Goal: Information Seeking & Learning: Learn about a topic

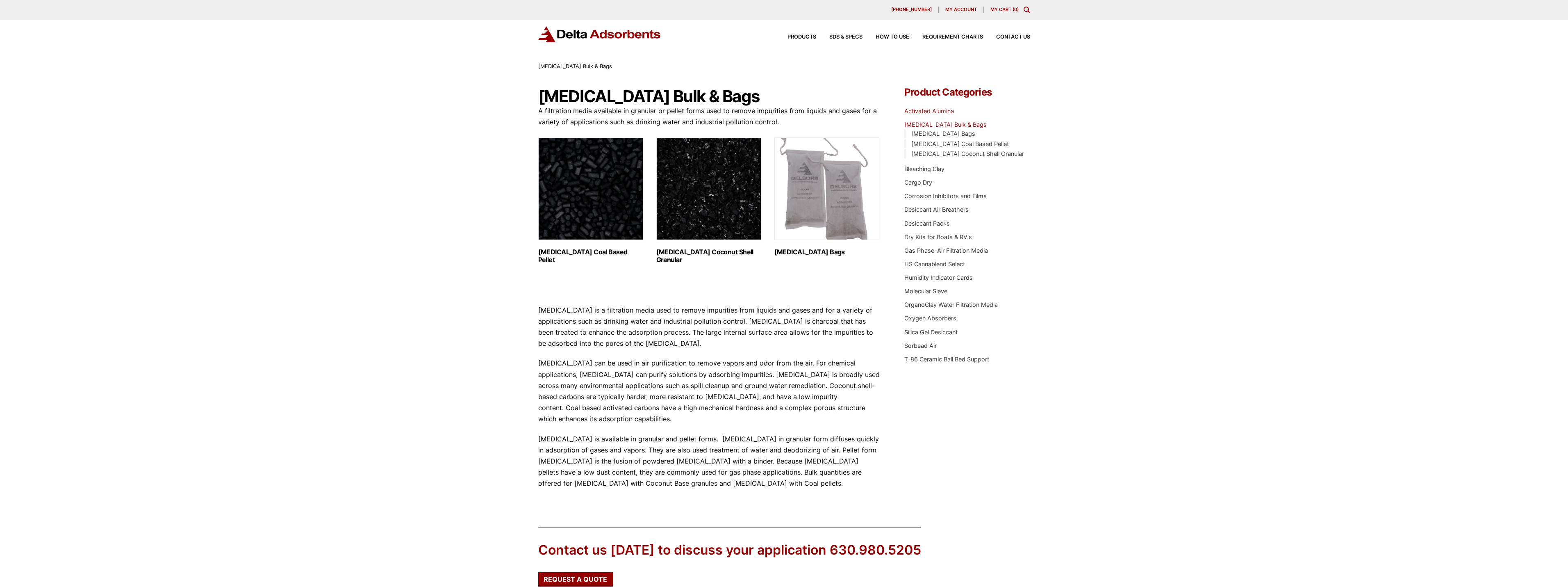
click at [941, 111] on link "Activated Alumina" at bounding box center [929, 110] width 49 height 7
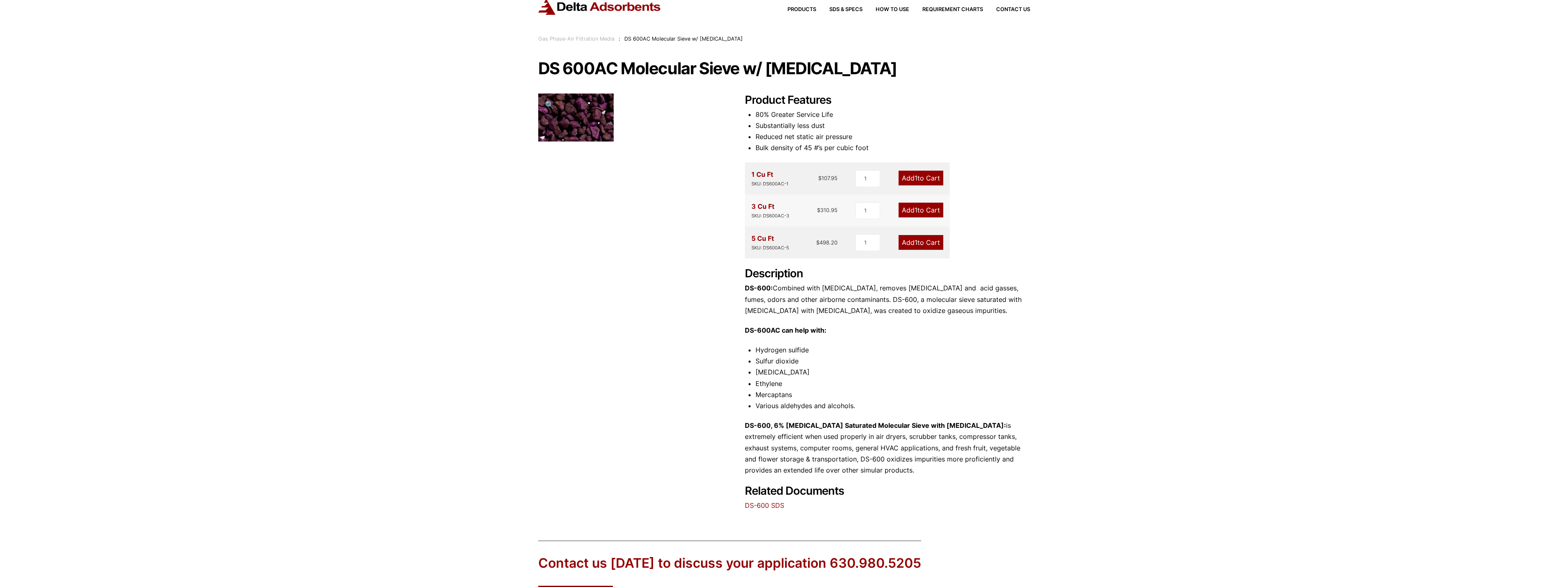
scroll to position [27, 0]
